Goal: Information Seeking & Learning: Learn about a topic

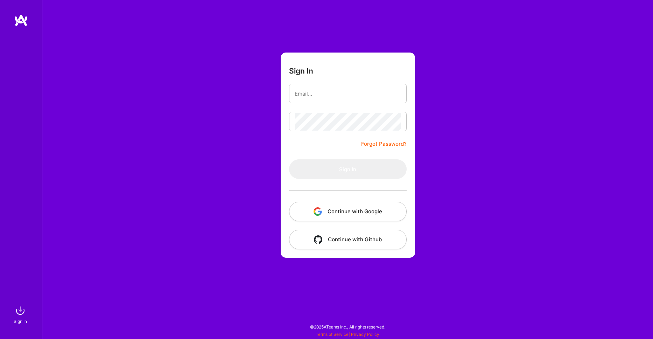
click at [315, 214] on img "button" at bounding box center [317, 211] width 8 height 8
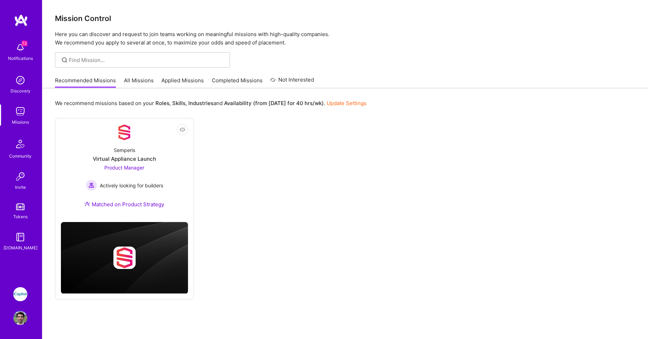
click at [130, 84] on link "All Missions" at bounding box center [139, 83] width 30 height 12
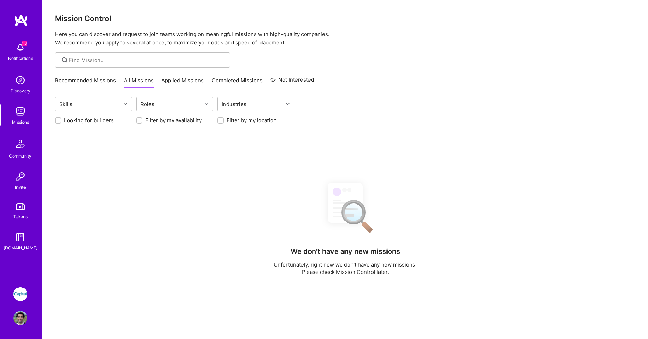
click at [100, 123] on label "Looking for builders" at bounding box center [89, 119] width 50 height 7
click at [61, 123] on input "Looking for builders" at bounding box center [58, 120] width 5 height 5
checkbox input "true"
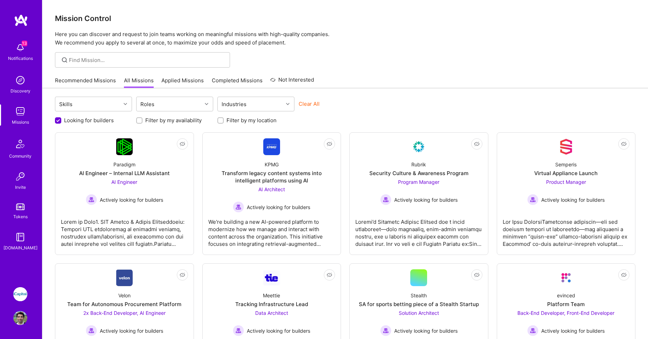
click at [232, 121] on label "Filter by my location" at bounding box center [251, 119] width 50 height 7
click at [224, 121] on input "Filter by my location" at bounding box center [221, 120] width 5 height 5
checkbox input "true"
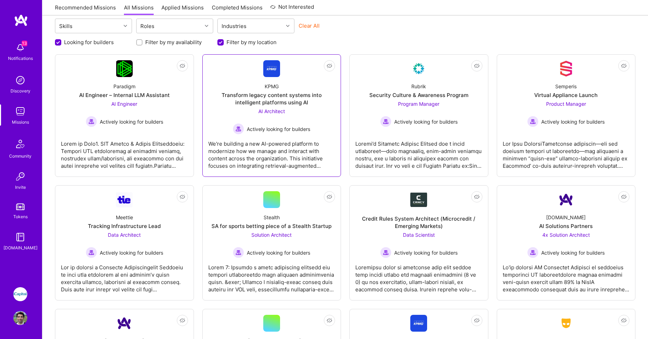
scroll to position [110, 0]
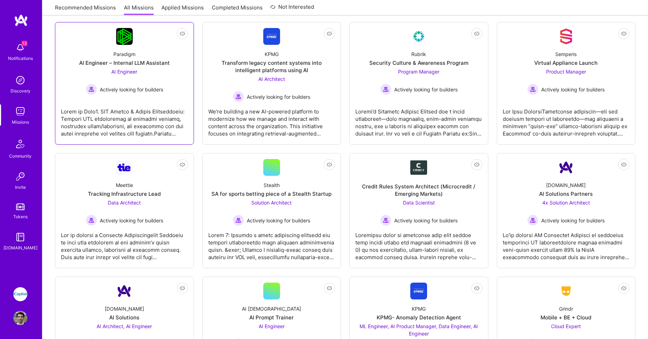
click at [168, 126] on div at bounding box center [124, 119] width 127 height 35
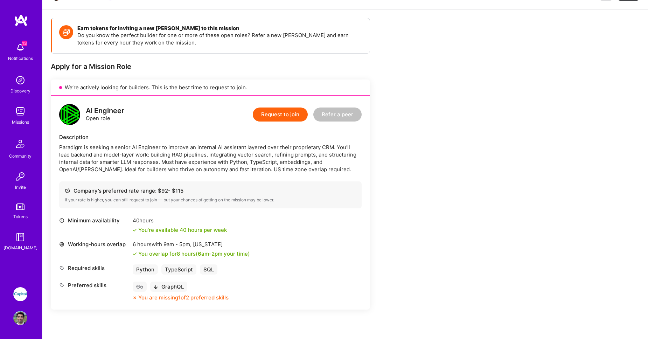
scroll to position [116, 0]
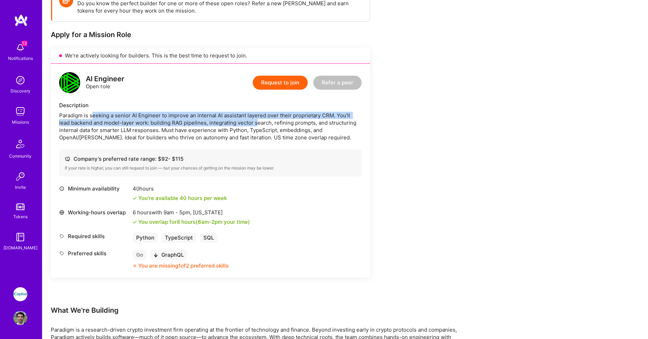
drag, startPoint x: 92, startPoint y: 116, endPoint x: 245, endPoint y: 123, distance: 153.0
click at [245, 123] on div "Paradigm is seeking a senior AI Engineer to improve an internal AI assistant la…" at bounding box center [210, 126] width 302 height 29
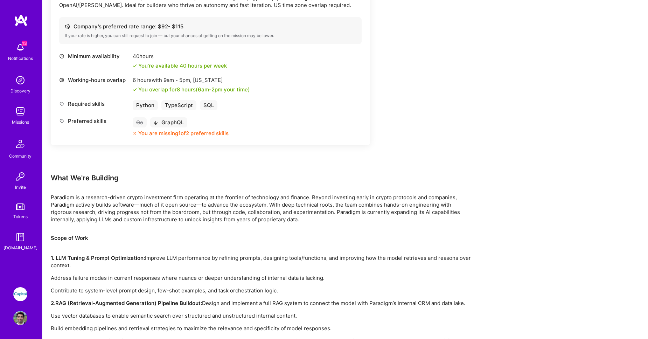
scroll to position [262, 0]
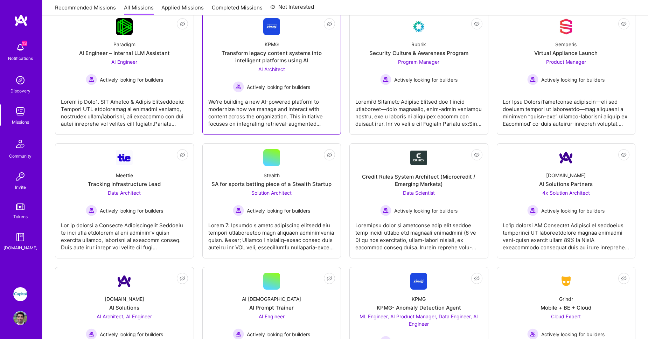
scroll to position [121, 0]
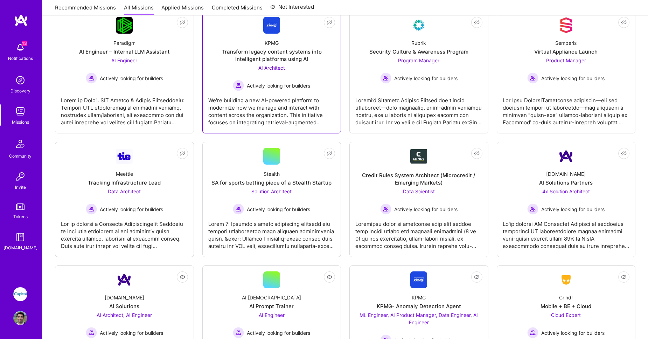
click at [277, 114] on div "We're building a new AI-powered platform to modernize how we manage and interac…" at bounding box center [271, 108] width 127 height 35
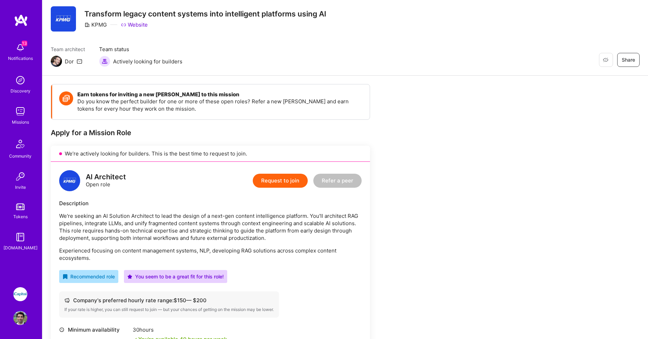
scroll to position [202, 0]
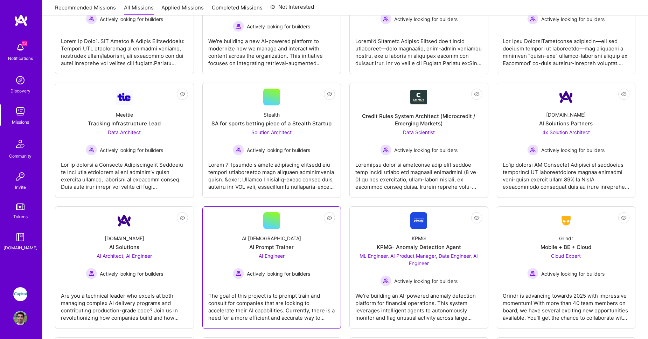
scroll to position [210, 0]
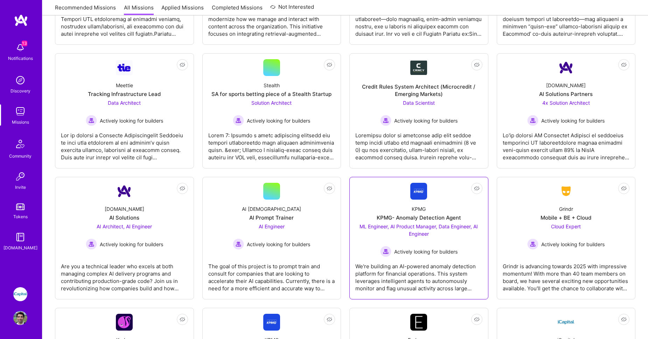
click at [380, 227] on span "ML Engineer, AI Product Manager, Data Engineer, AI Engineer" at bounding box center [418, 229] width 118 height 13
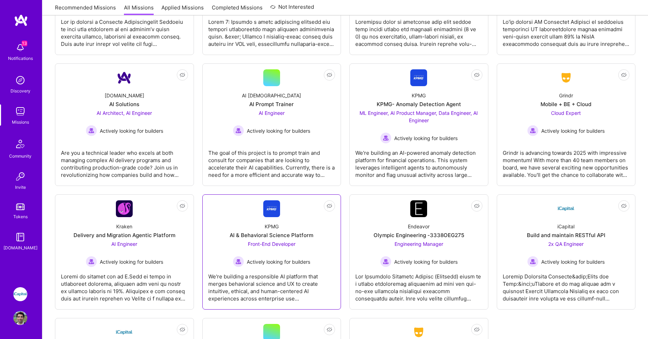
scroll to position [332, 0]
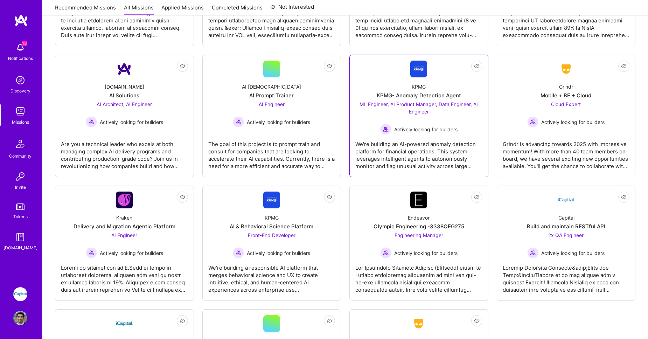
click at [367, 145] on div "We're building an AI-powered anomaly detection platform for financial operation…" at bounding box center [418, 152] width 127 height 35
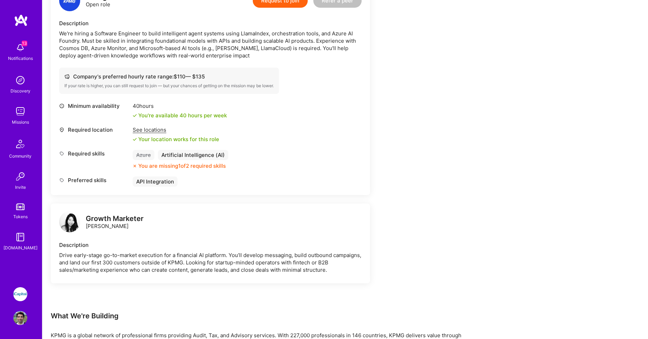
scroll to position [1200, 0]
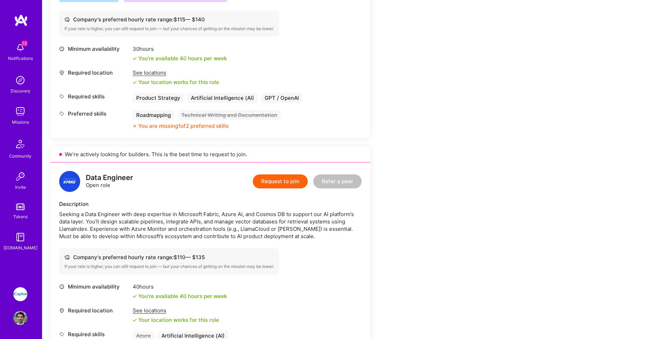
scroll to position [0, 0]
